Goal: Navigation & Orientation: Go to known website

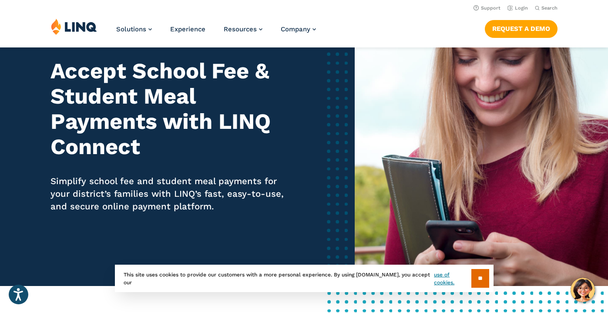
scroll to position [53, 0]
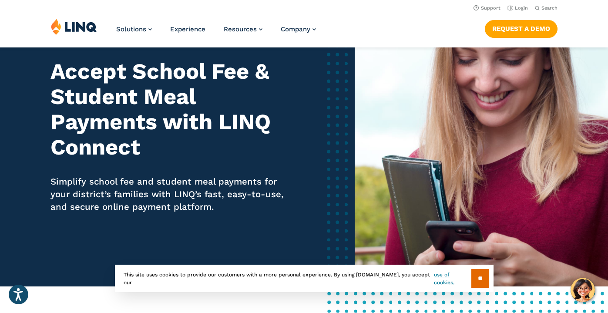
click at [591, 287] on section "** This site uses cookies to provide our customers with a more personal experie…" at bounding box center [304, 292] width 594 height 27
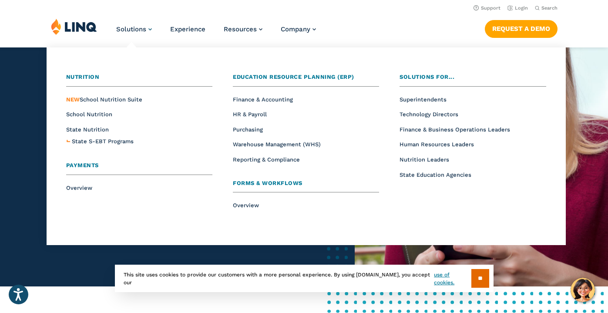
click at [135, 28] on span "Solutions" at bounding box center [131, 29] width 30 height 8
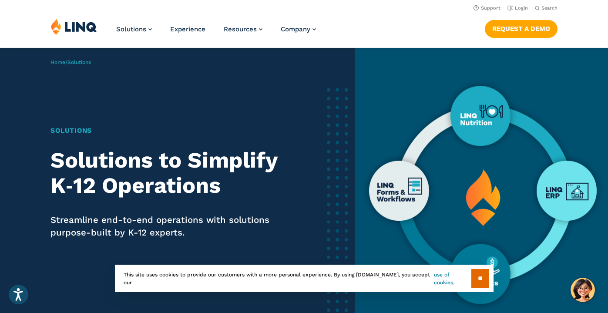
click at [517, 12] on header "Support Login Search Search for: Solutions Nutrition Overview NEW School Nutrit…" at bounding box center [304, 23] width 608 height 47
click at [517, 9] on link "Login" at bounding box center [518, 8] width 20 height 6
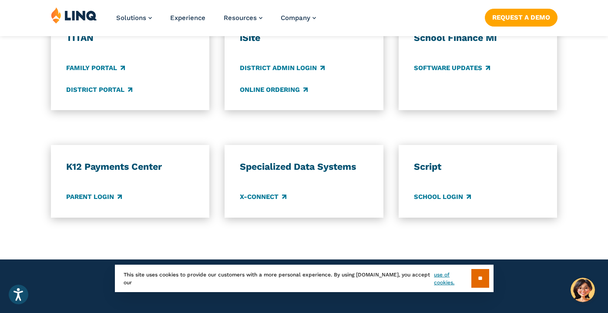
scroll to position [786, 0]
